Goal: Communication & Community: Answer question/provide support

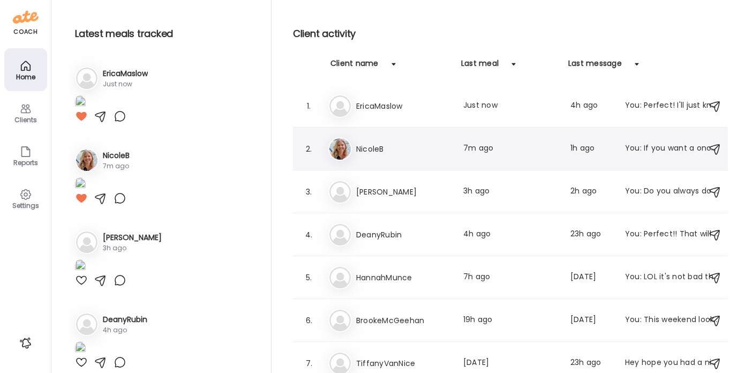
click at [396, 144] on h3 "NicoleB" at bounding box center [403, 148] width 94 height 13
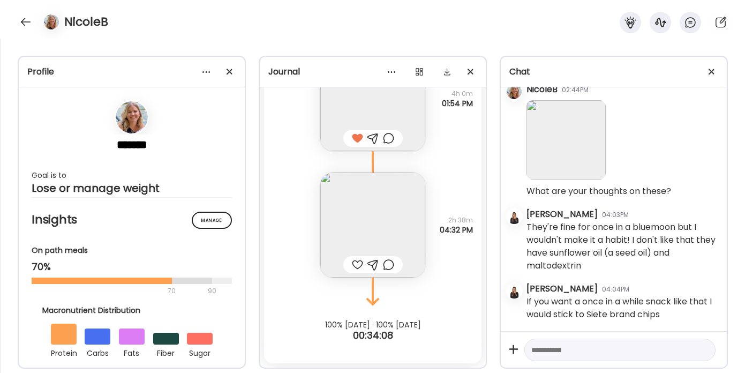
scroll to position [1274, 0]
click at [368, 214] on img at bounding box center [372, 224] width 105 height 105
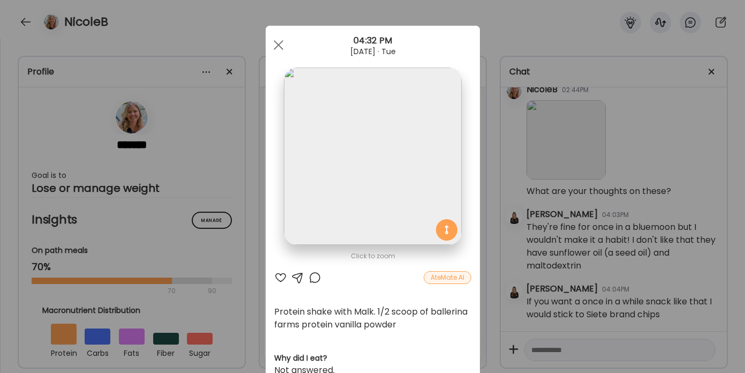
click at [278, 275] on div at bounding box center [280, 277] width 13 height 13
click at [275, 46] on span at bounding box center [278, 45] width 10 height 10
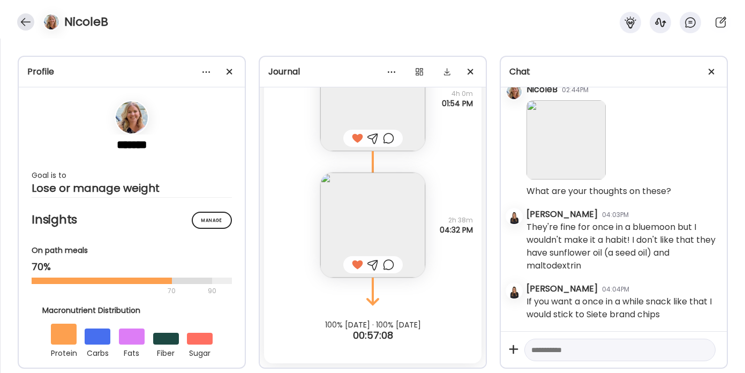
click at [22, 22] on div at bounding box center [25, 21] width 17 height 17
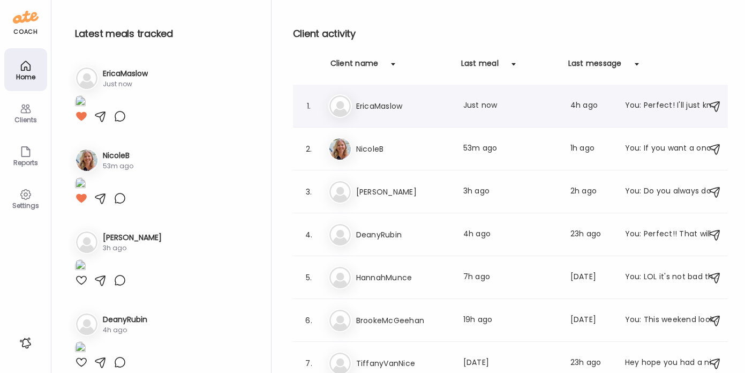
click at [396, 107] on h3 "EricaMaslow" at bounding box center [403, 106] width 94 height 13
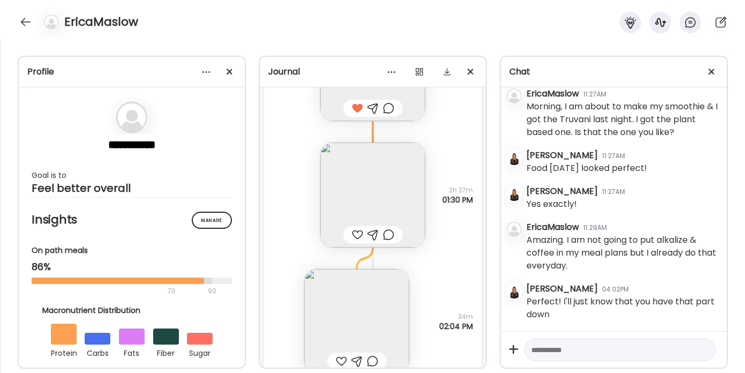
scroll to position [4436, 0]
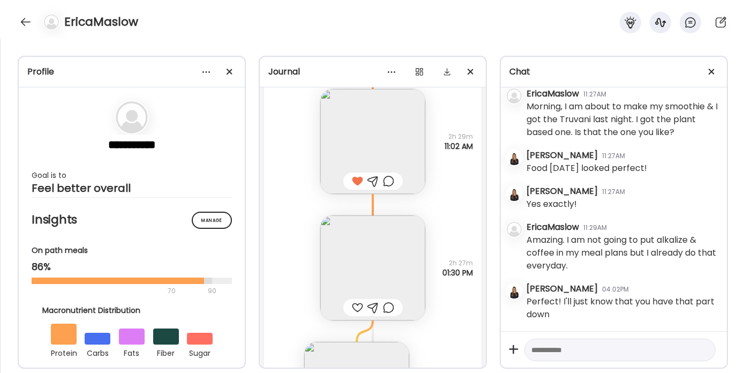
click at [350, 255] on img at bounding box center [372, 267] width 105 height 105
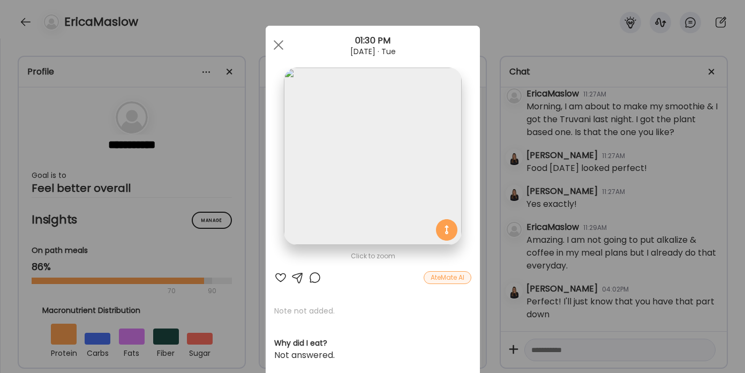
click at [279, 275] on div at bounding box center [280, 277] width 13 height 13
click at [277, 43] on div at bounding box center [278, 44] width 21 height 21
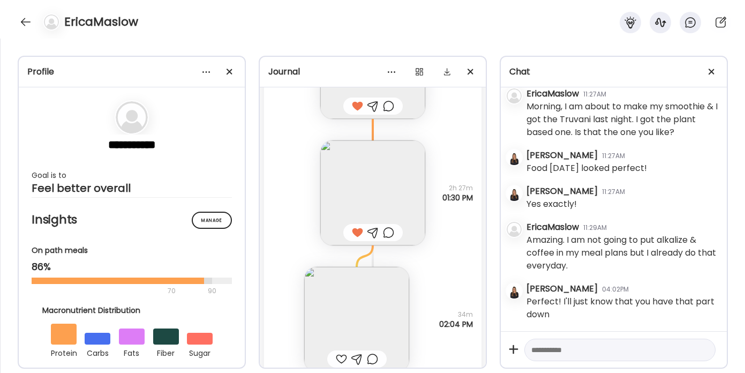
scroll to position [4605, 0]
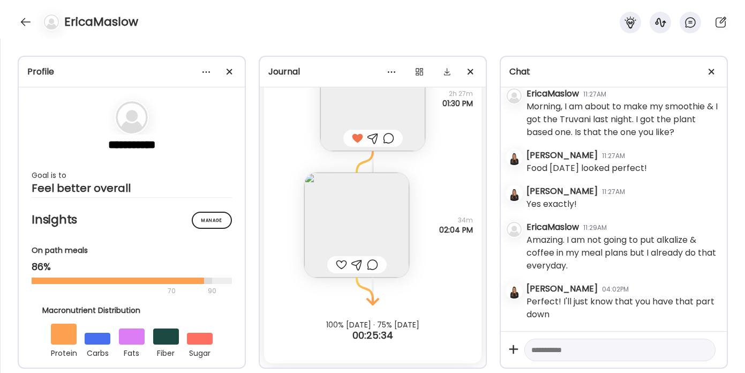
click at [342, 228] on img at bounding box center [356, 224] width 105 height 105
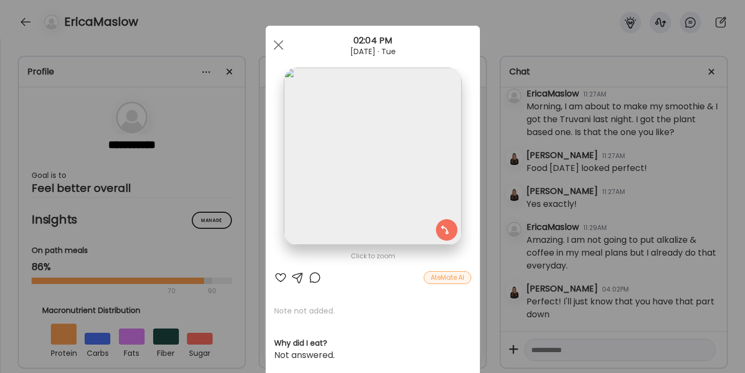
click at [275, 278] on div at bounding box center [280, 277] width 13 height 13
click at [273, 44] on span at bounding box center [278, 45] width 10 height 10
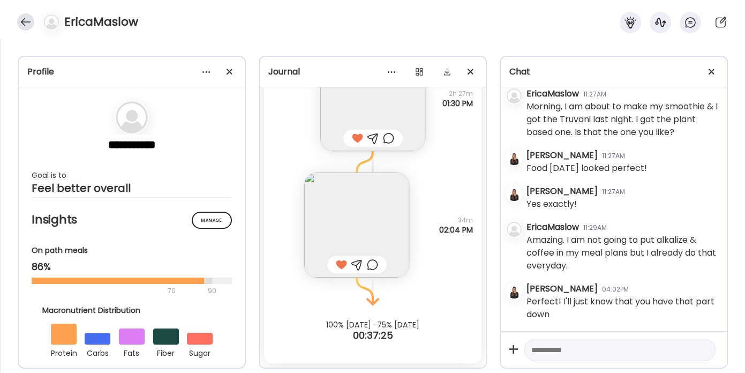
click at [26, 23] on div at bounding box center [25, 21] width 17 height 17
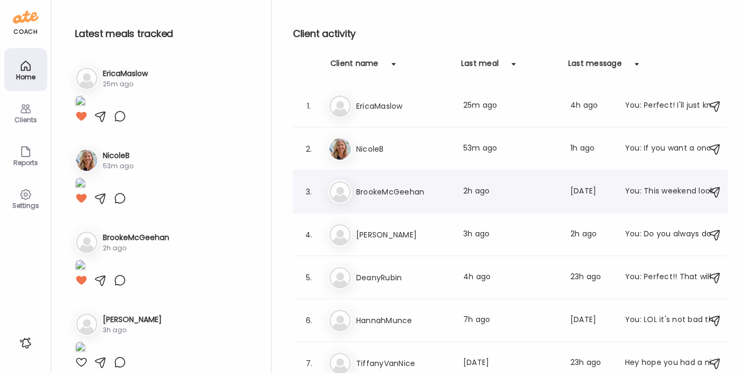
click at [398, 192] on h3 "BrookeMcGeehan" at bounding box center [403, 191] width 94 height 13
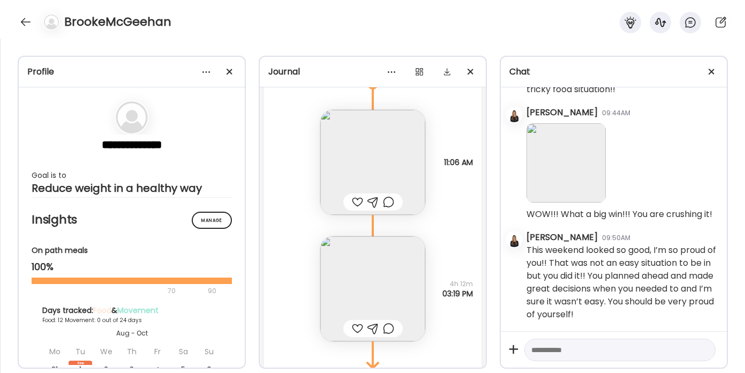
scroll to position [6517, 0]
click at [358, 148] on img at bounding box center [372, 163] width 105 height 105
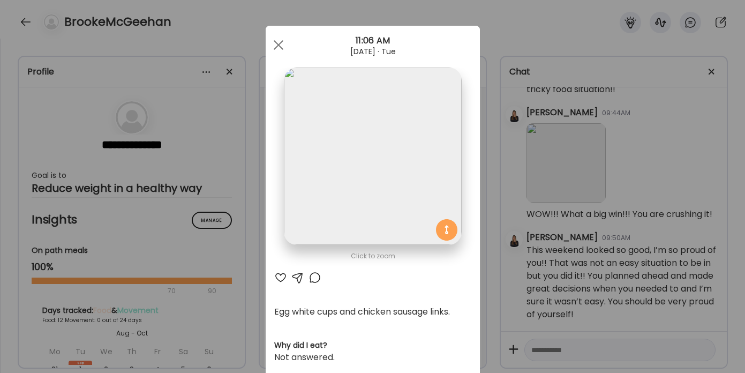
click at [274, 273] on div at bounding box center [280, 277] width 13 height 13
click at [273, 46] on span at bounding box center [278, 45] width 10 height 10
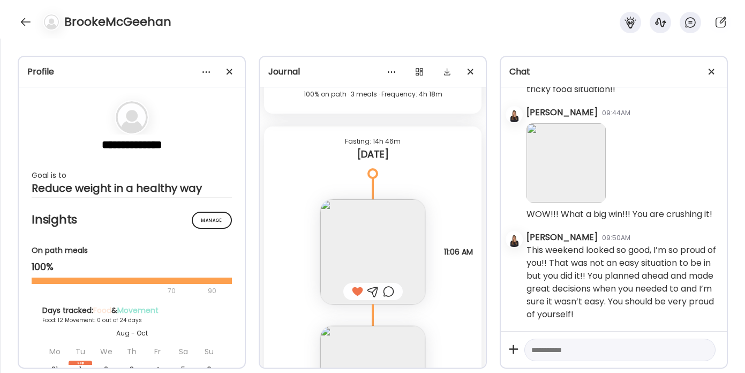
scroll to position [6582, 0]
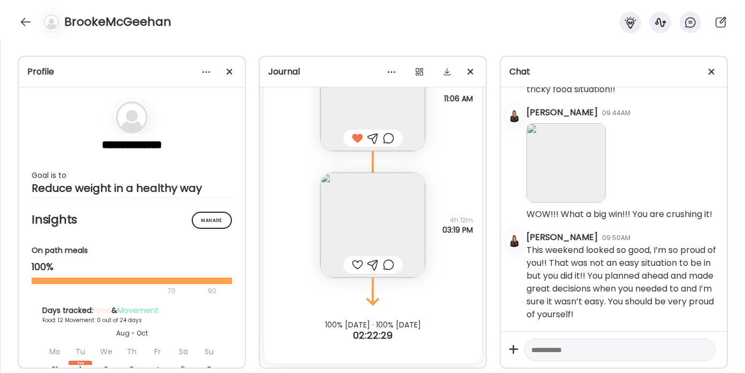
click at [346, 217] on img at bounding box center [372, 224] width 105 height 105
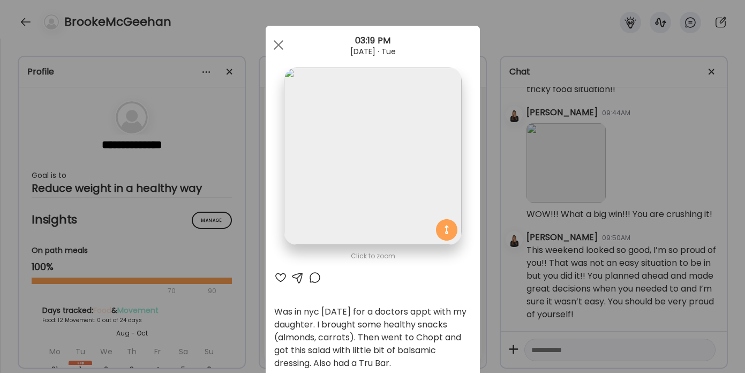
click at [278, 276] on div at bounding box center [280, 277] width 13 height 13
click at [619, 80] on div "Ate Coach Dashboard Wahoo! It’s official Take a moment to set up your Coach Pro…" at bounding box center [372, 186] width 745 height 373
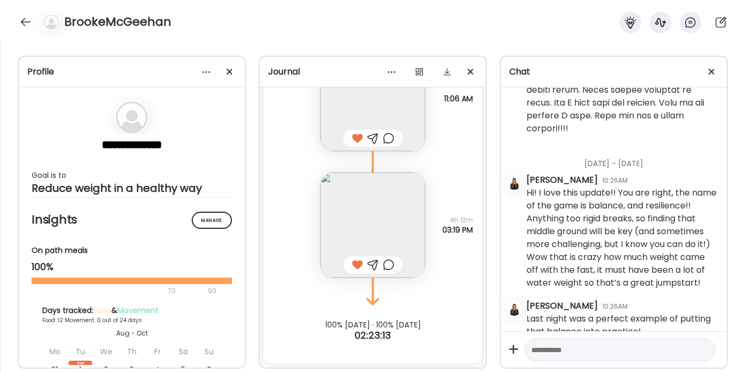
scroll to position [765, 0]
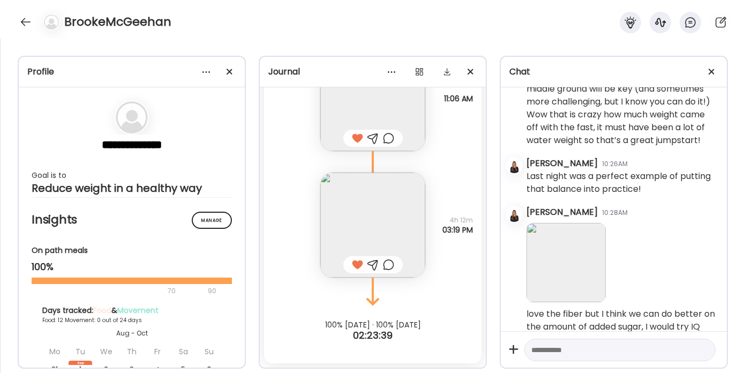
click at [369, 263] on div at bounding box center [372, 264] width 11 height 13
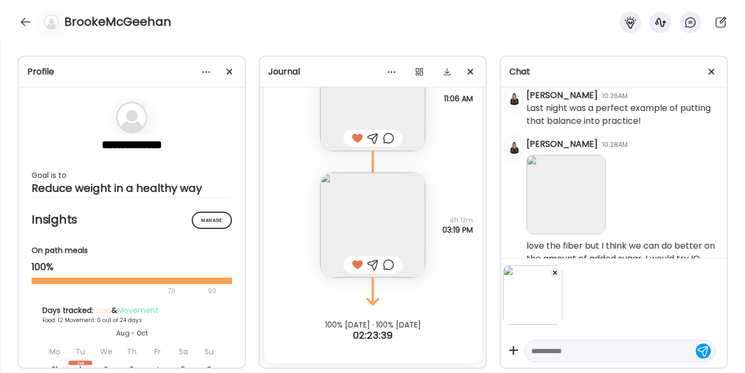
click at [549, 354] on textarea at bounding box center [610, 350] width 158 height 13
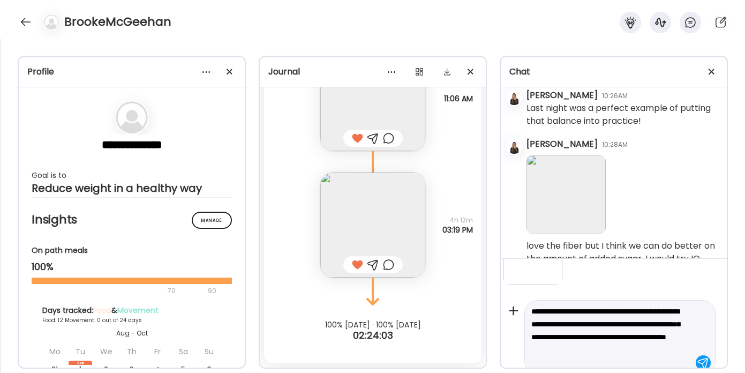
scroll to position [52, 0]
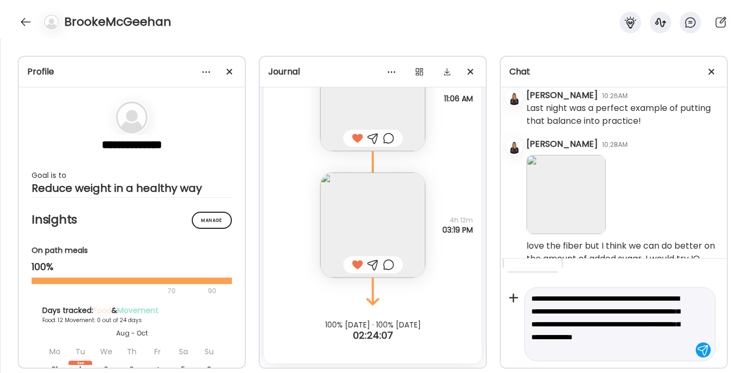
type textarea "**********"
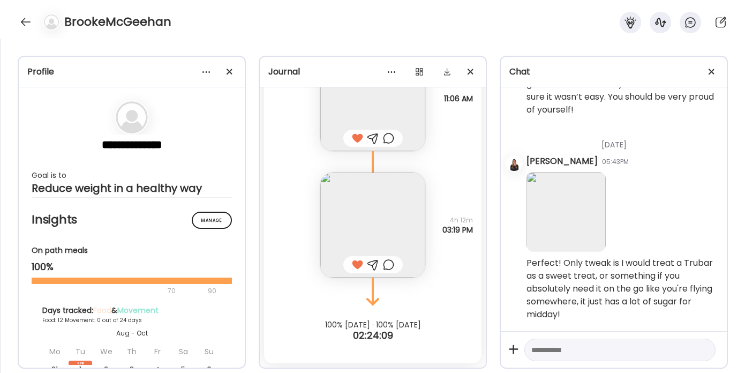
scroll to position [4792, 0]
click at [18, 13] on div "BrookeMcGeehan" at bounding box center [372, 19] width 745 height 39
click at [28, 25] on div at bounding box center [25, 21] width 17 height 17
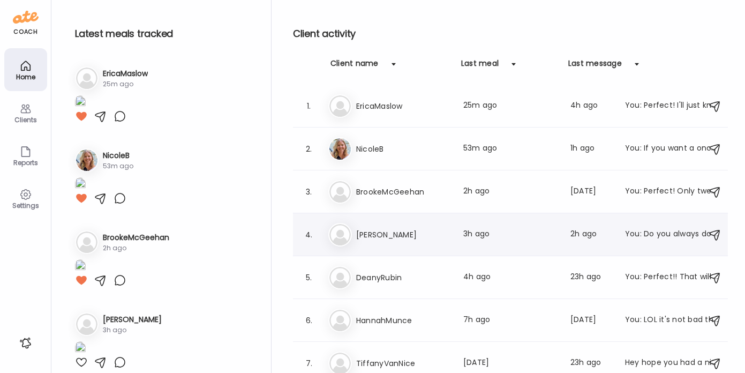
click at [400, 236] on h3 "[PERSON_NAME]" at bounding box center [403, 234] width 94 height 13
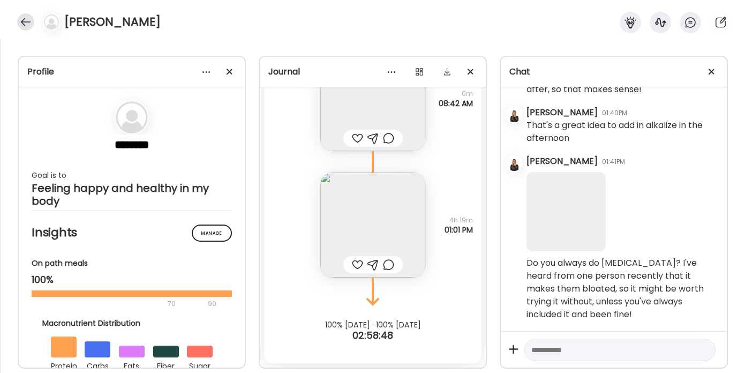
scroll to position [22338, 0]
click at [28, 22] on div at bounding box center [25, 21] width 17 height 17
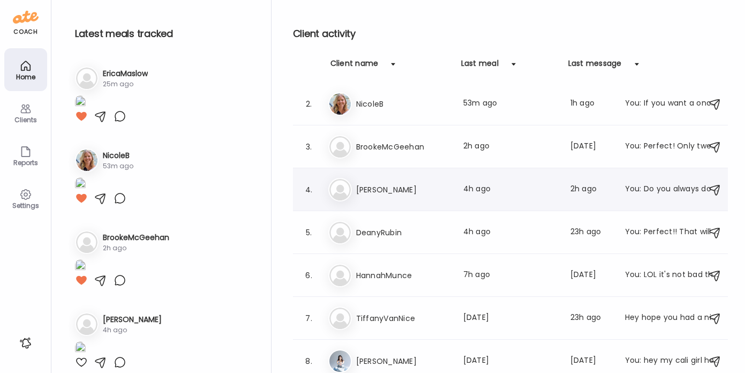
scroll to position [46, 0]
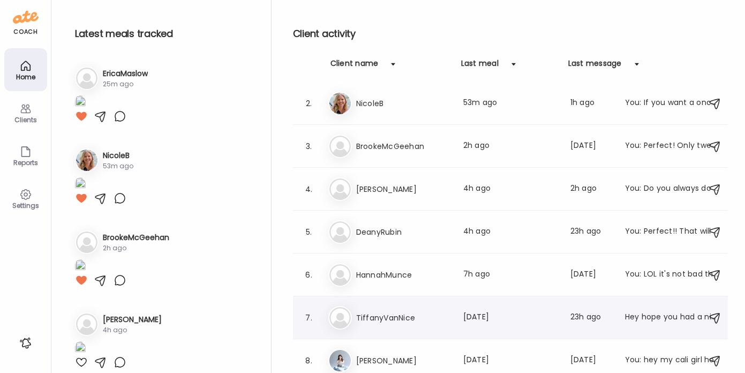
click at [374, 313] on h3 "TiffanyVanNice" at bounding box center [403, 317] width 94 height 13
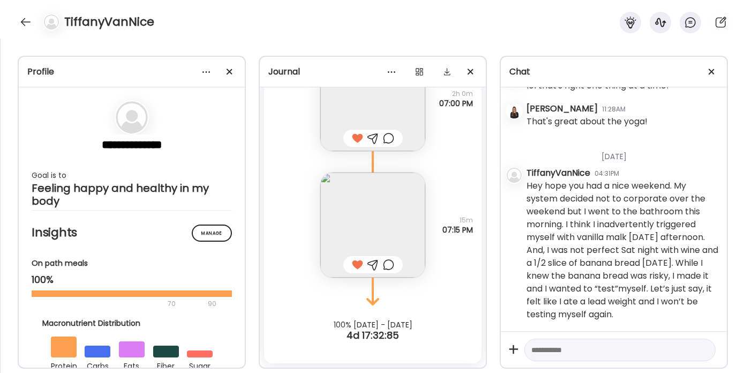
scroll to position [12712, 0]
click at [547, 354] on textarea at bounding box center [610, 349] width 158 height 13
drag, startPoint x: 593, startPoint y: 352, endPoint x: 486, endPoint y: 338, distance: 108.0
click at [486, 338] on div "**********" at bounding box center [372, 206] width 745 height 334
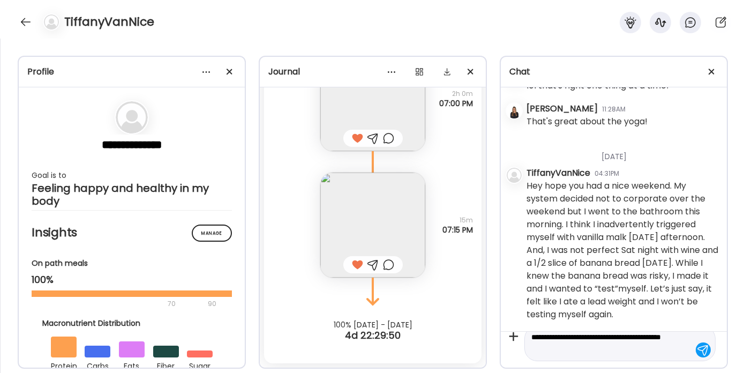
type textarea "**********"
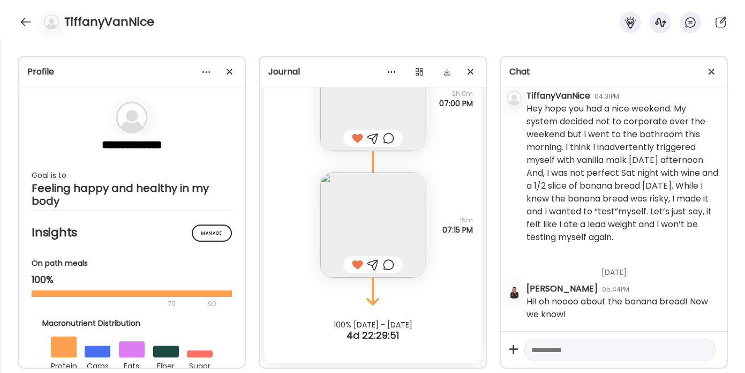
scroll to position [12789, 0]
click at [573, 355] on textarea at bounding box center [610, 349] width 158 height 13
click at [582, 352] on textarea at bounding box center [610, 349] width 158 height 13
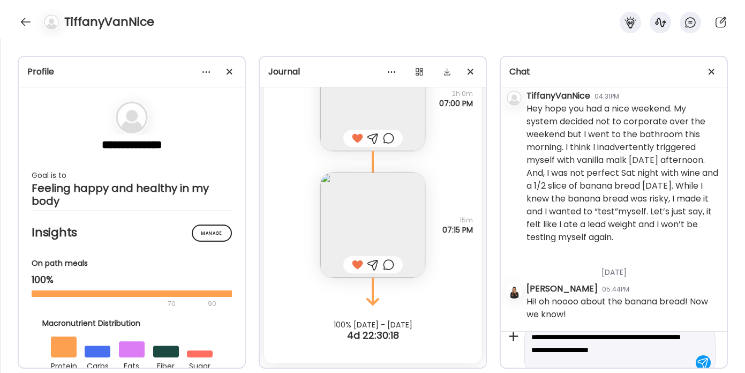
scroll to position [25, 0]
type textarea "**********"
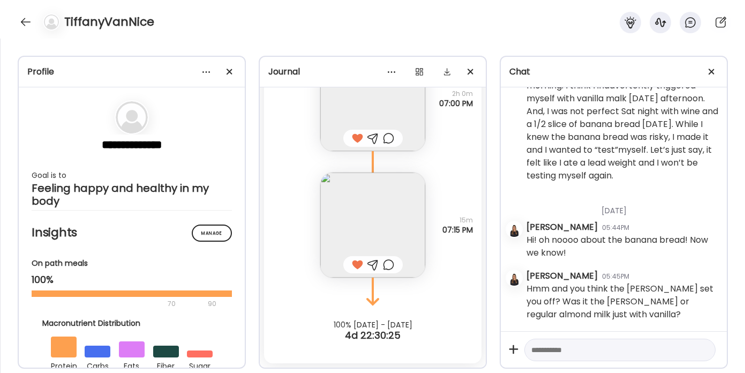
scroll to position [12851, 0]
click at [549, 347] on textarea at bounding box center [610, 349] width 158 height 13
type textarea "**********"
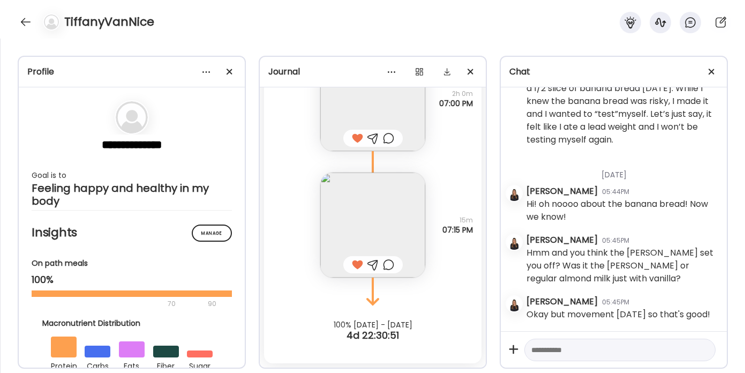
scroll to position [12900, 0]
click at [32, 17] on div at bounding box center [25, 21] width 17 height 17
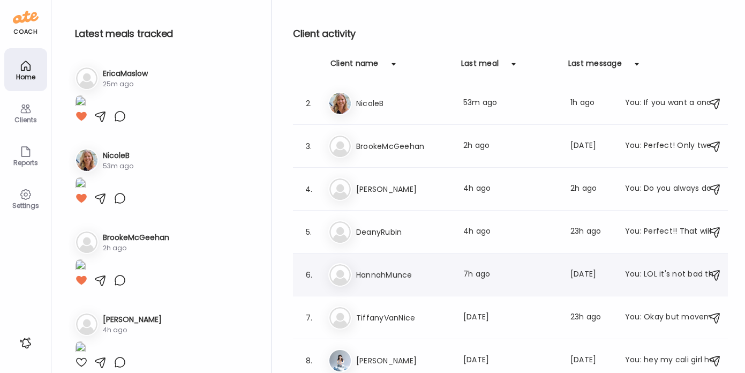
click at [398, 279] on h3 "HannahMunce" at bounding box center [403, 274] width 94 height 13
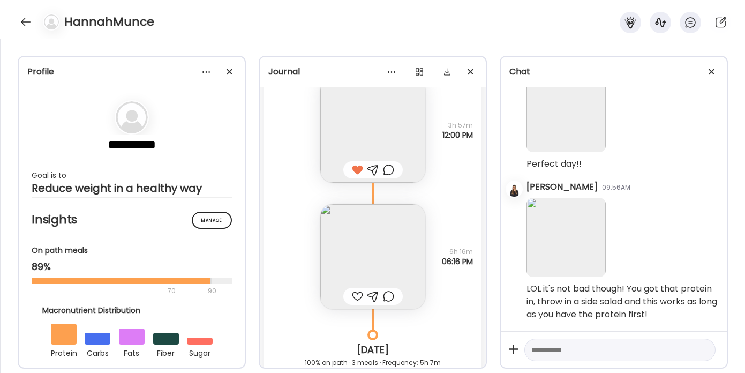
scroll to position [8913, 0]
click at [338, 238] on img at bounding box center [372, 255] width 105 height 105
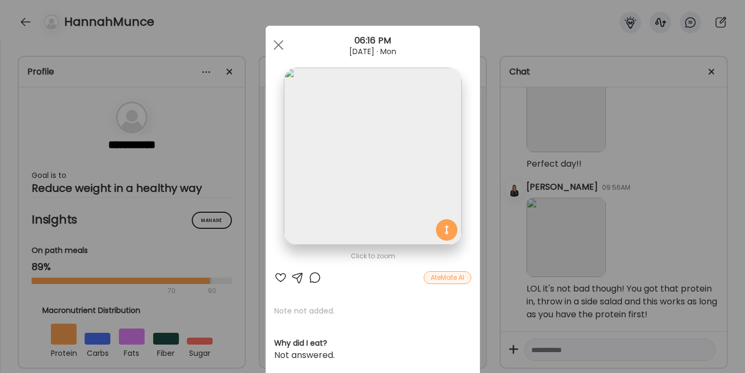
click at [277, 277] on div at bounding box center [280, 277] width 13 height 13
click at [293, 278] on div at bounding box center [297, 277] width 13 height 13
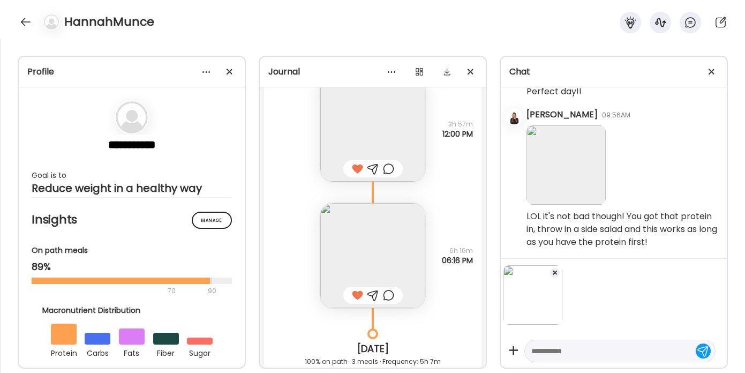
click at [538, 348] on textarea at bounding box center [610, 350] width 158 height 13
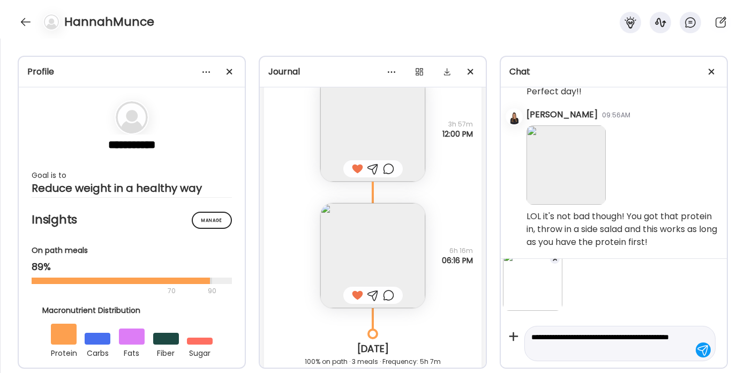
type textarea "**********"
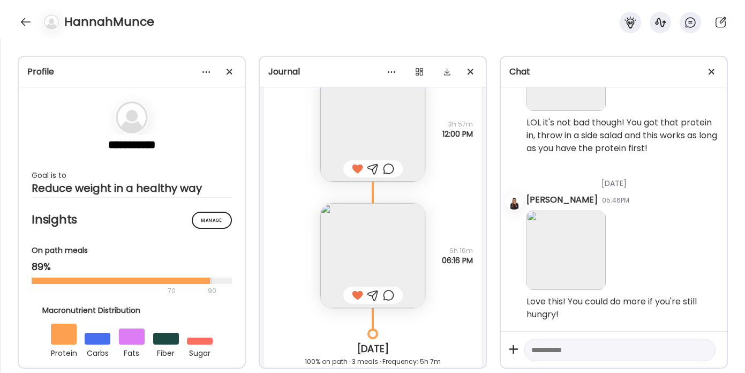
scroll to position [5524, 0]
click at [25, 24] on div at bounding box center [25, 21] width 17 height 17
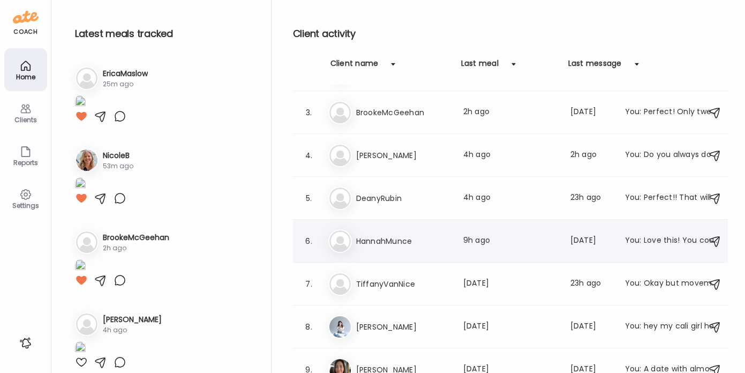
scroll to position [64, 0]
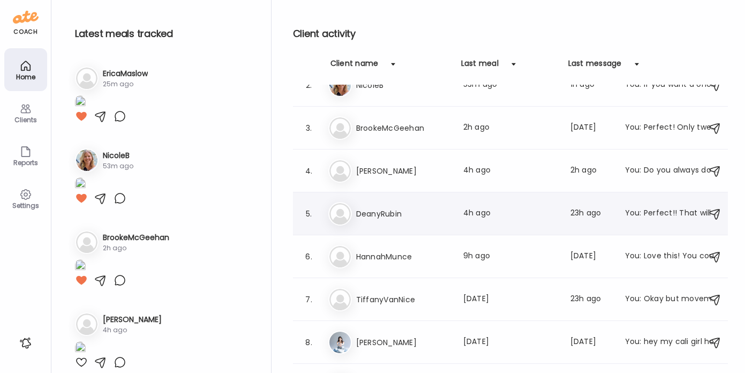
click at [384, 210] on h3 "DeanyRubin" at bounding box center [403, 213] width 94 height 13
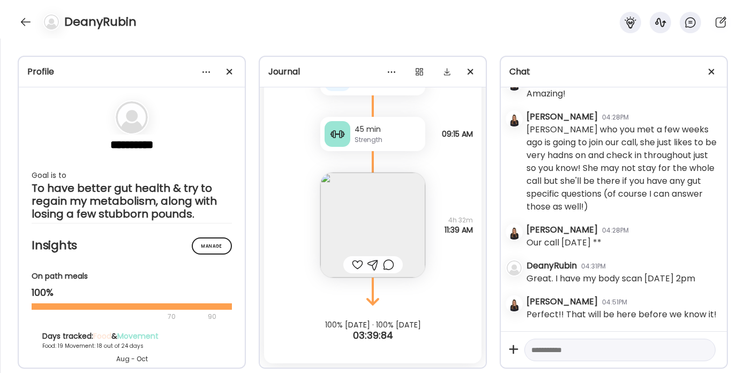
scroll to position [4109, 0]
click at [352, 266] on div at bounding box center [357, 264] width 11 height 13
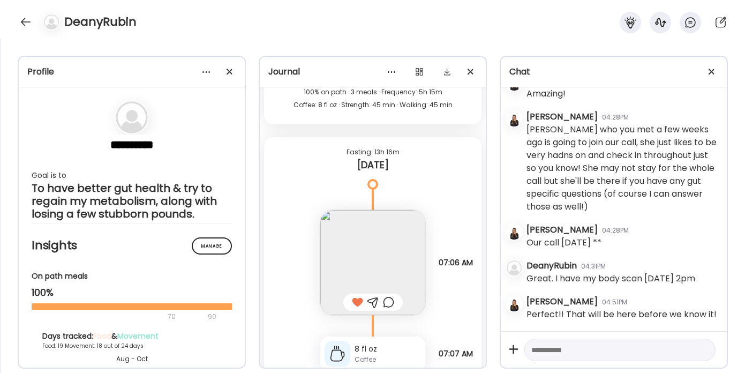
scroll to position [11019, 0]
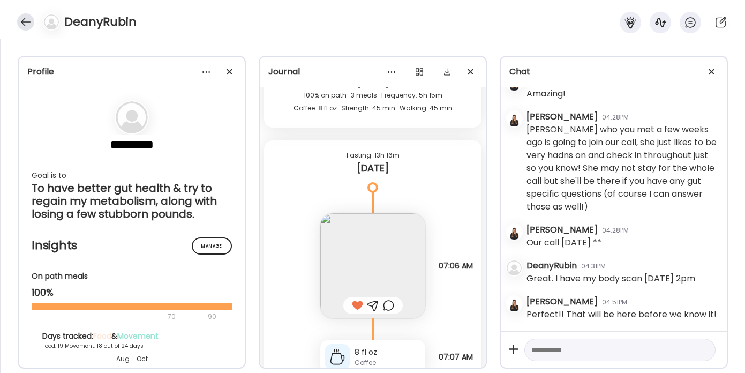
click at [31, 21] on div at bounding box center [25, 21] width 17 height 17
